Goal: Register for event/course

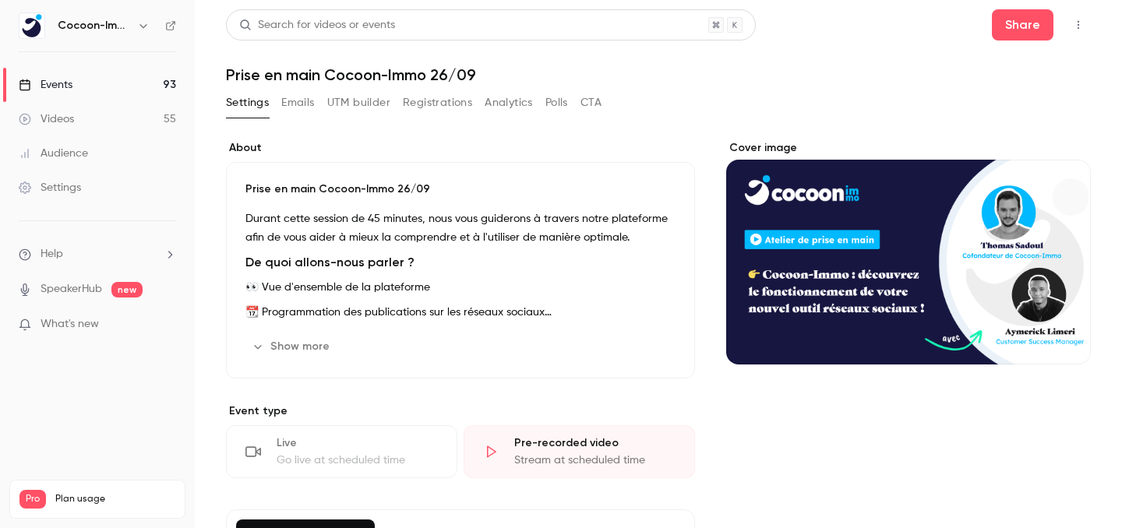
click at [92, 83] on link "Events 93" at bounding box center [97, 85] width 195 height 34
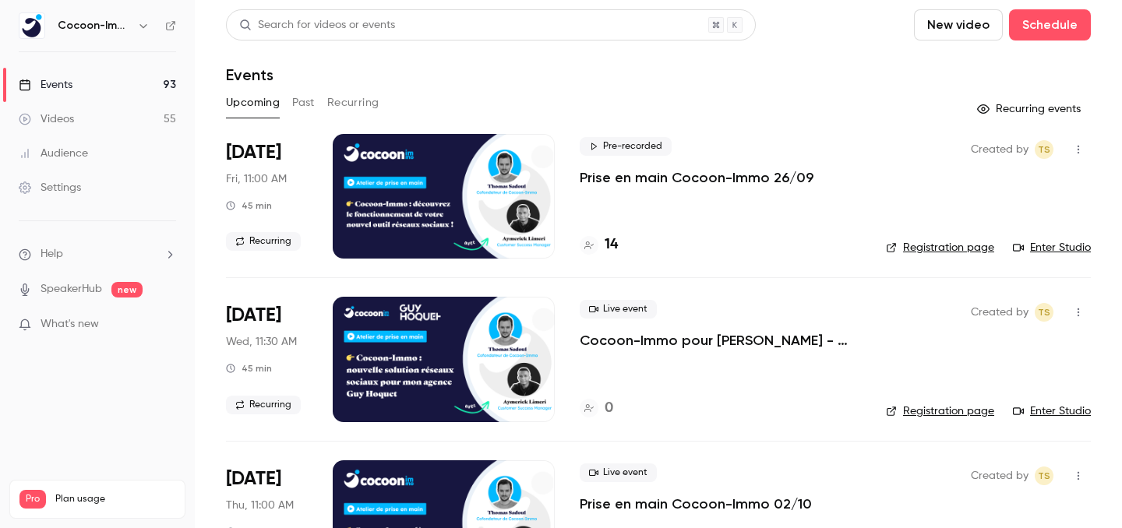
click at [661, 179] on p "Prise en main Cocoon-Immo 26/09" at bounding box center [697, 177] width 234 height 19
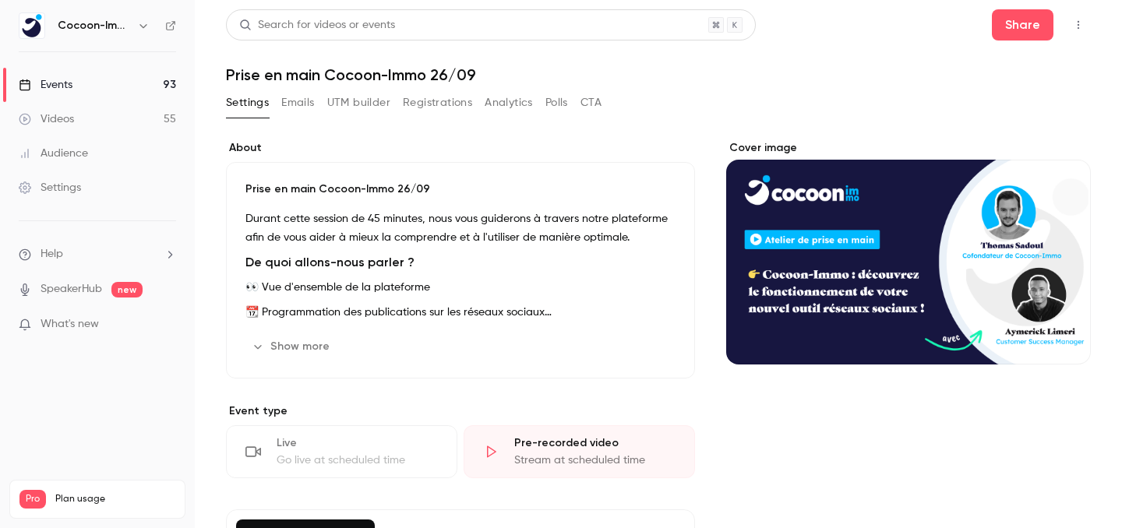
click at [55, 83] on div "Events" at bounding box center [46, 85] width 54 height 16
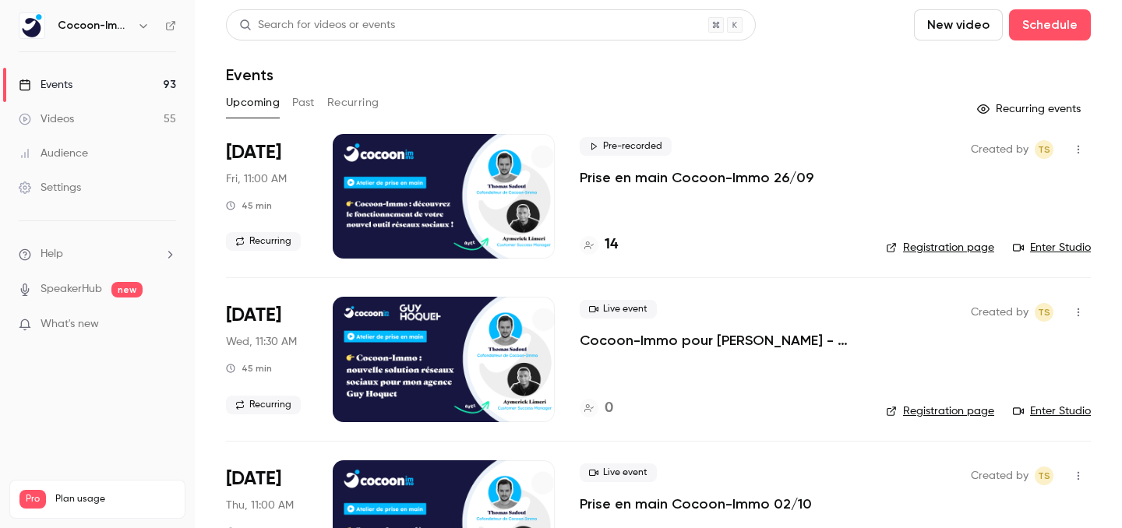
click at [1051, 253] on link "Enter Studio" at bounding box center [1052, 248] width 78 height 16
click at [606, 243] on h4 "14" at bounding box center [611, 245] width 13 height 21
